Goal: Task Accomplishment & Management: Manage account settings

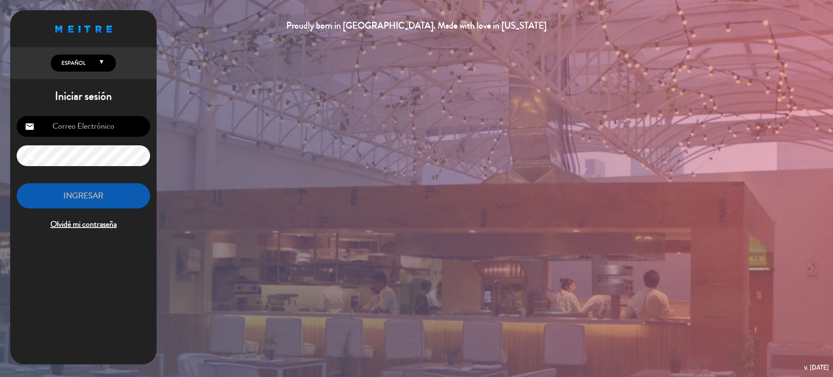
type input "[EMAIL_ADDRESS][DOMAIN_NAME]"
click at [119, 201] on button "INGRESAR" at bounding box center [83, 196] width 133 height 26
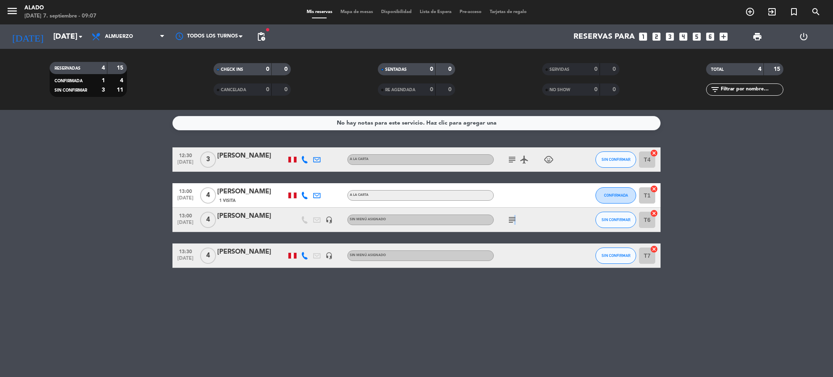
click at [514, 226] on div "subject" at bounding box center [530, 219] width 73 height 24
click at [514, 220] on icon "subject" at bounding box center [512, 220] width 10 height 10
click at [516, 161] on icon "subject" at bounding box center [512, 160] width 10 height 10
click at [824, 204] on bookings-row "12:30 [DATE] 3 [PERSON_NAME] A la carta subject Alergia a los crustáceos airpla…" at bounding box center [416, 207] width 833 height 120
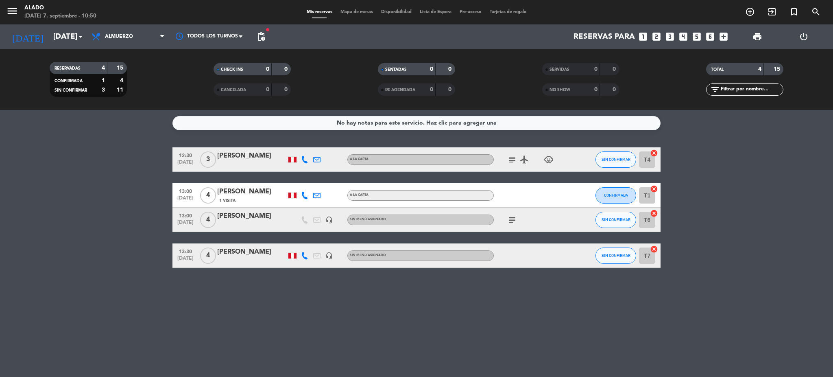
click at [250, 255] on div "[PERSON_NAME]" at bounding box center [251, 251] width 69 height 11
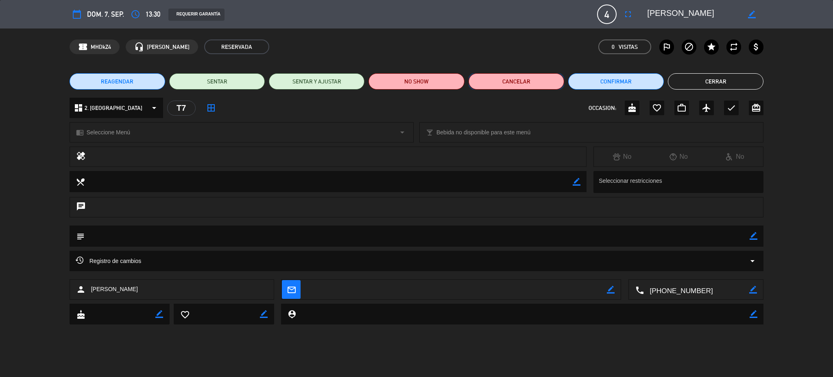
click at [521, 78] on button "Cancelar" at bounding box center [516, 81] width 96 height 16
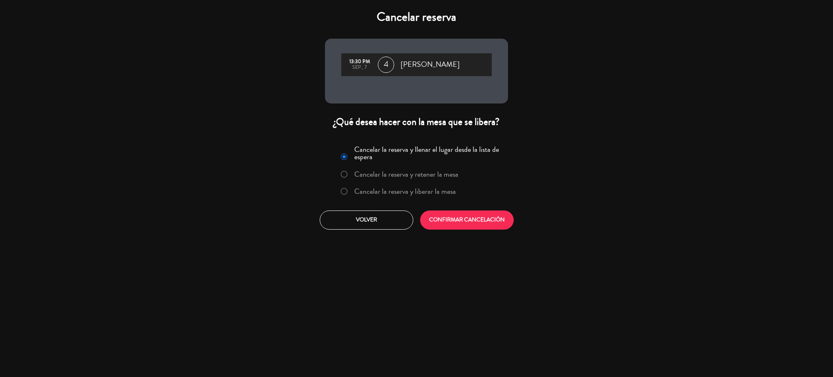
click at [423, 182] on div "Cancelar la reserva y llenar el lugar desde la lista de espera Cancelar la rese…" at bounding box center [416, 171] width 172 height 59
click at [427, 185] on label "Cancelar la reserva y liberar la mesa" at bounding box center [398, 191] width 124 height 15
click at [477, 219] on button "CONFIRMAR CANCELACIÓN" at bounding box center [467, 219] width 94 height 19
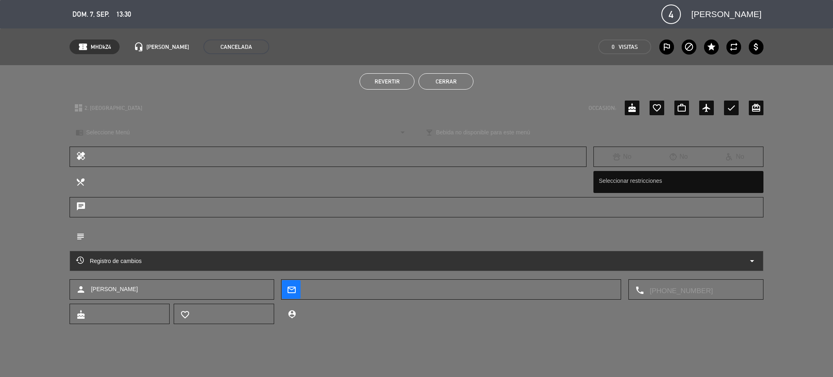
click at [466, 78] on button "Cerrar" at bounding box center [445, 81] width 55 height 16
